Goal: Task Accomplishment & Management: Manage account settings

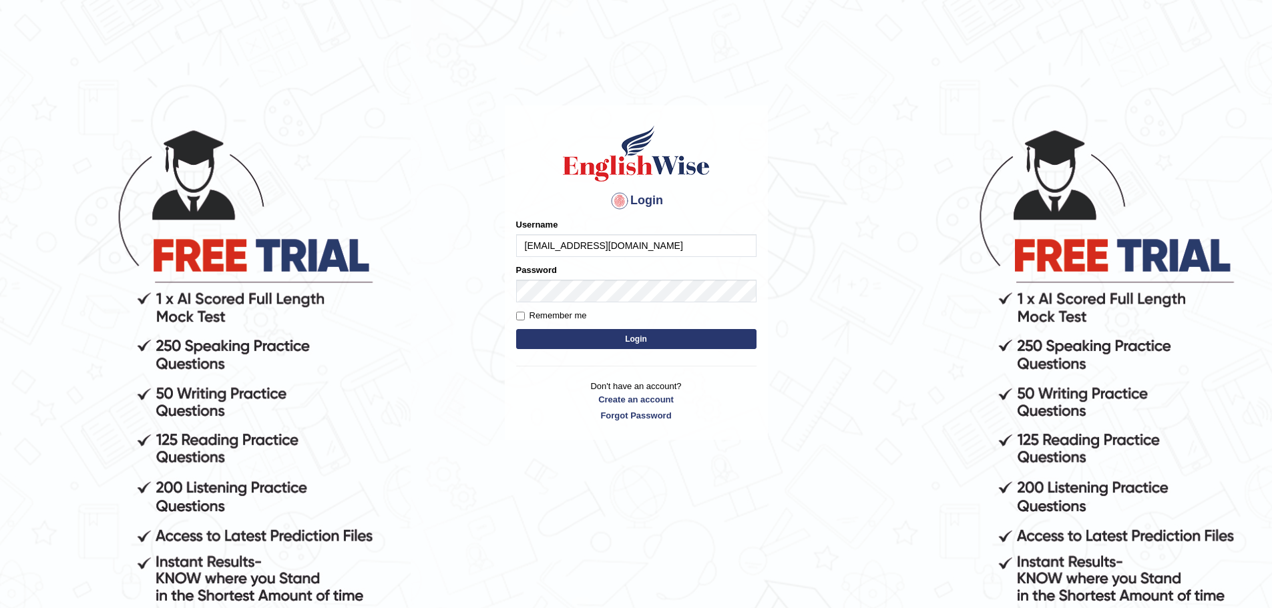
type input "[EMAIL_ADDRESS][DOMAIN_NAME]"
click at [656, 350] on form "Please fix the following errors: Username tharunimasammani@gmail.com Password R…" at bounding box center [636, 285] width 240 height 134
click at [656, 338] on button "Login" at bounding box center [636, 339] width 240 height 20
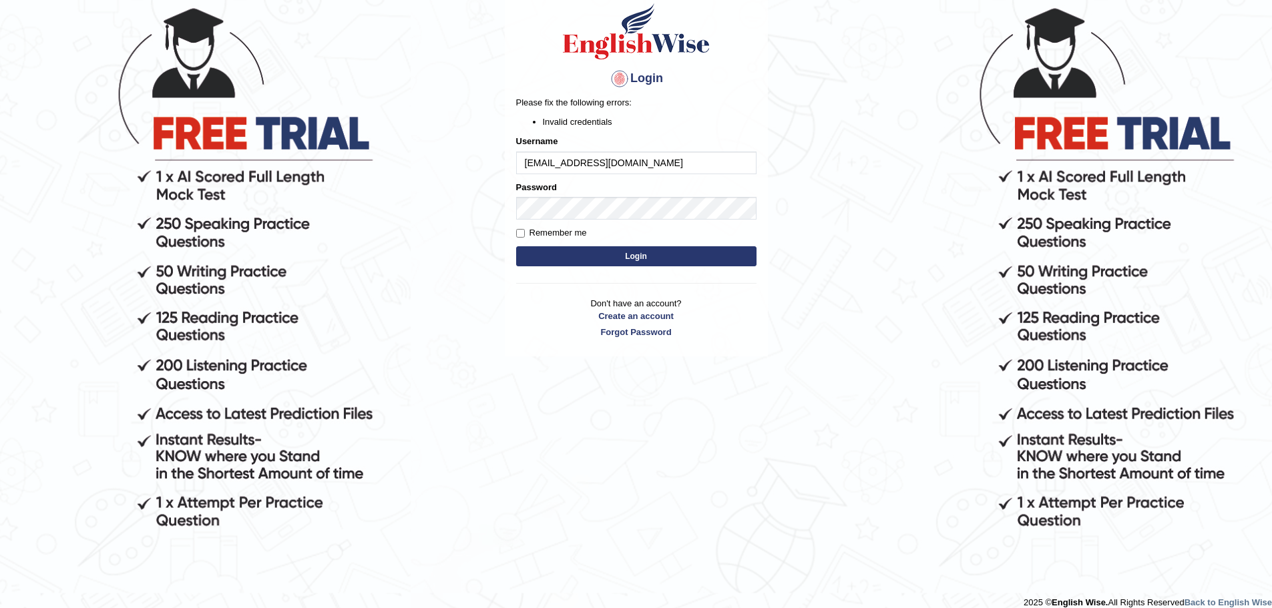
scroll to position [134, 0]
